Goal: Find specific page/section: Find specific page/section

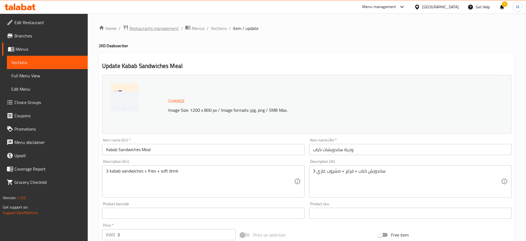
drag, startPoint x: 0, startPoint y: 0, endPoint x: 158, endPoint y: 27, distance: 160.5
click at [158, 27] on span "Restaurants management" at bounding box center [154, 28] width 49 height 7
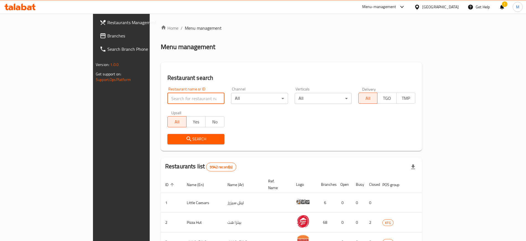
click at [168, 98] on input "search" at bounding box center [196, 98] width 57 height 11
type input "kout way"
click button "Search" at bounding box center [196, 139] width 57 height 10
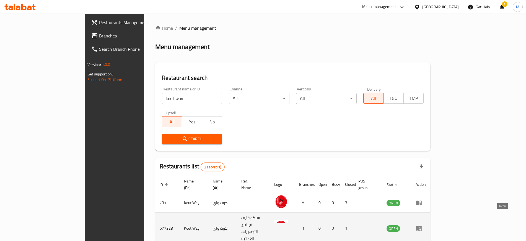
click at [423, 225] on icon "enhanced table" at bounding box center [419, 228] width 7 height 7
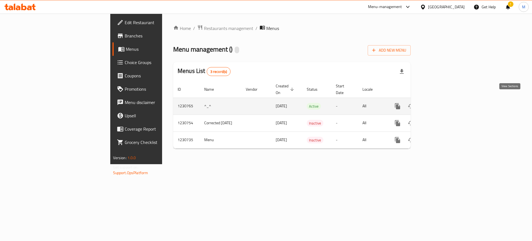
click at [441, 103] on icon "enhanced table" at bounding box center [437, 106] width 7 height 7
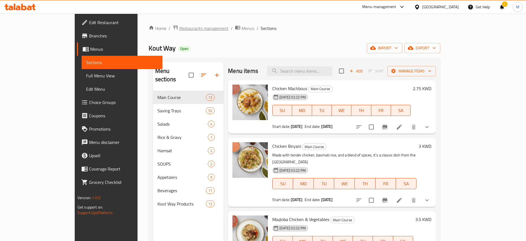
click at [179, 25] on span "Restaurants management" at bounding box center [203, 28] width 49 height 7
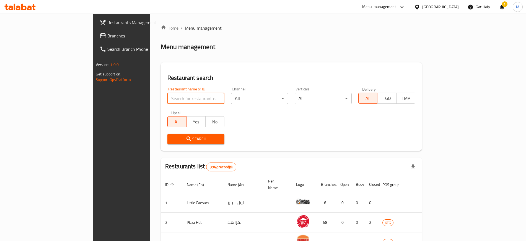
click at [168, 97] on input "search" at bounding box center [196, 98] width 57 height 11
click button "Search" at bounding box center [196, 139] width 57 height 10
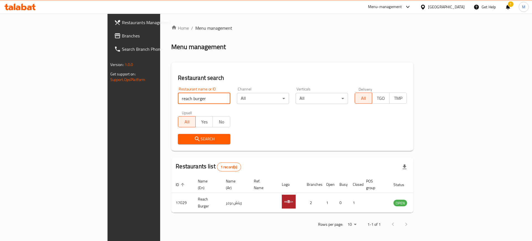
drag, startPoint x: 134, startPoint y: 98, endPoint x: 71, endPoint y: 97, distance: 62.6
click at [107, 97] on div "Restaurants Management Branches Search Branch Phone Version: 1.0.0 Get support …" at bounding box center [265, 128] width 317 height 229
click button "Search" at bounding box center [204, 139] width 52 height 10
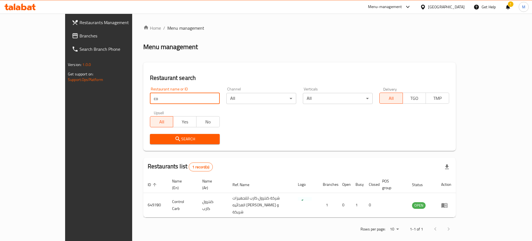
type input "c"
type input "kout way"
click button "Search" at bounding box center [185, 139] width 70 height 10
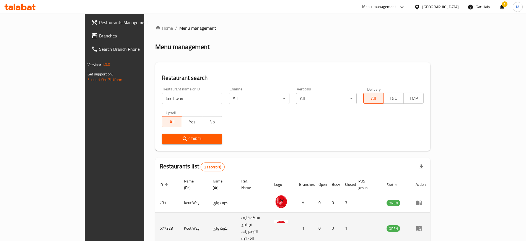
click at [155, 216] on td "677228" at bounding box center [167, 227] width 24 height 31
copy td "677228"
click at [423, 225] on icon "enhanced table" at bounding box center [419, 228] width 7 height 7
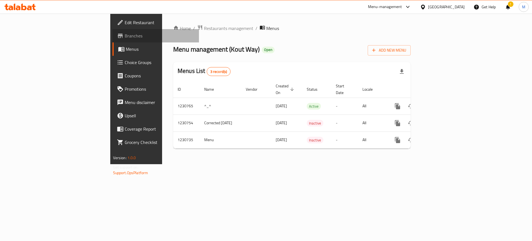
click at [125, 38] on span "Branches" at bounding box center [160, 35] width 70 height 7
